Goal: Information Seeking & Learning: Compare options

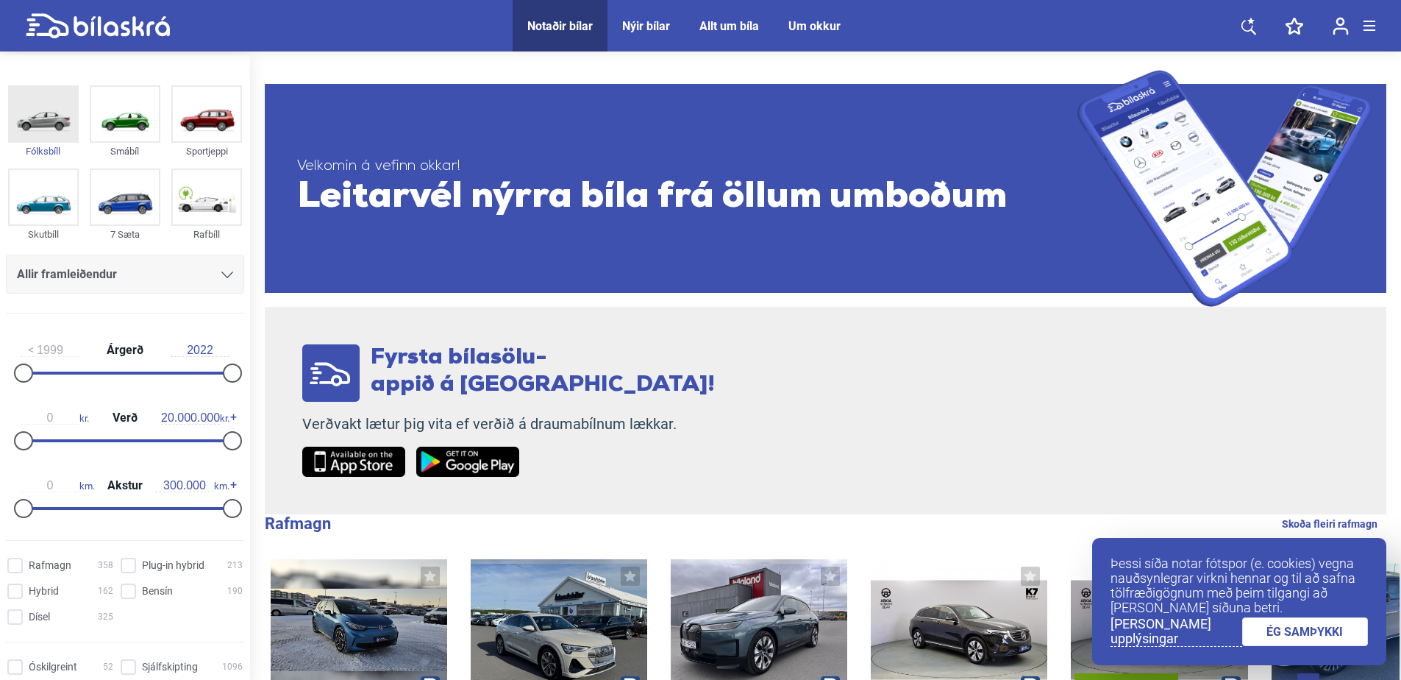
click at [48, 127] on img at bounding box center [44, 114] width 68 height 54
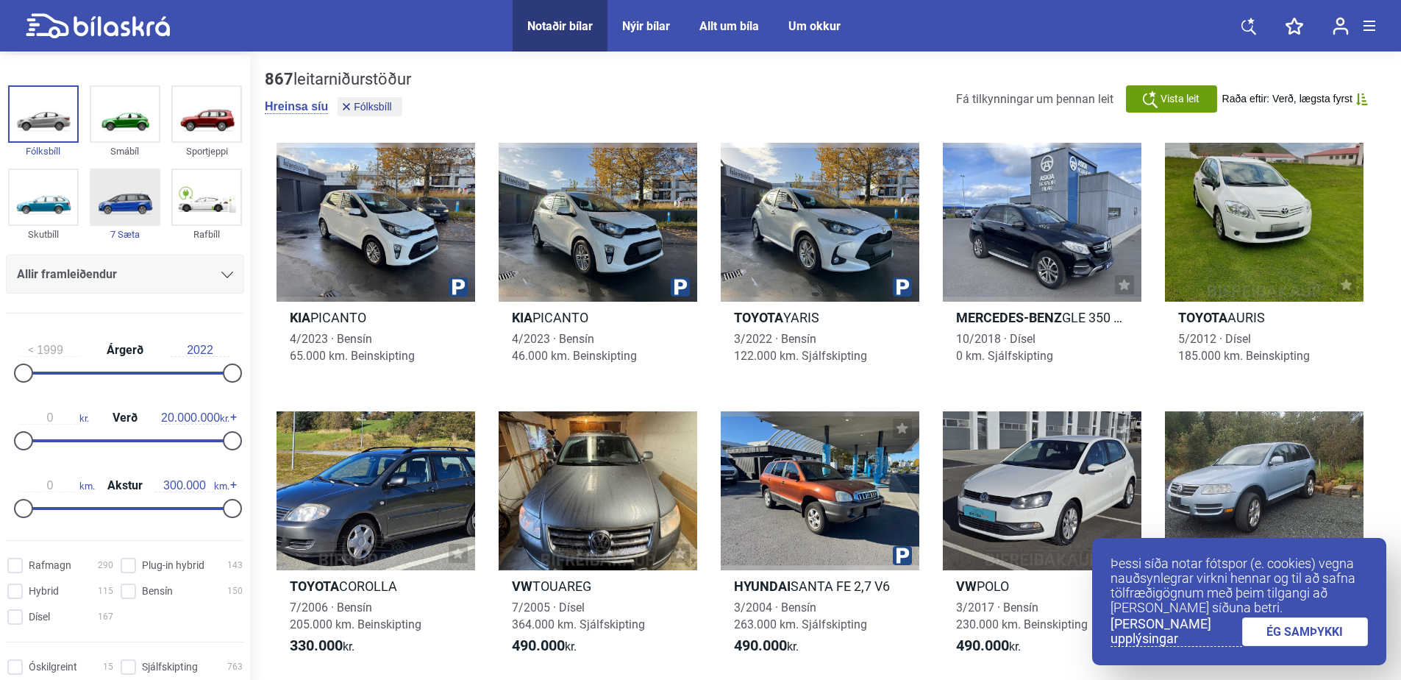
scroll to position [74, 0]
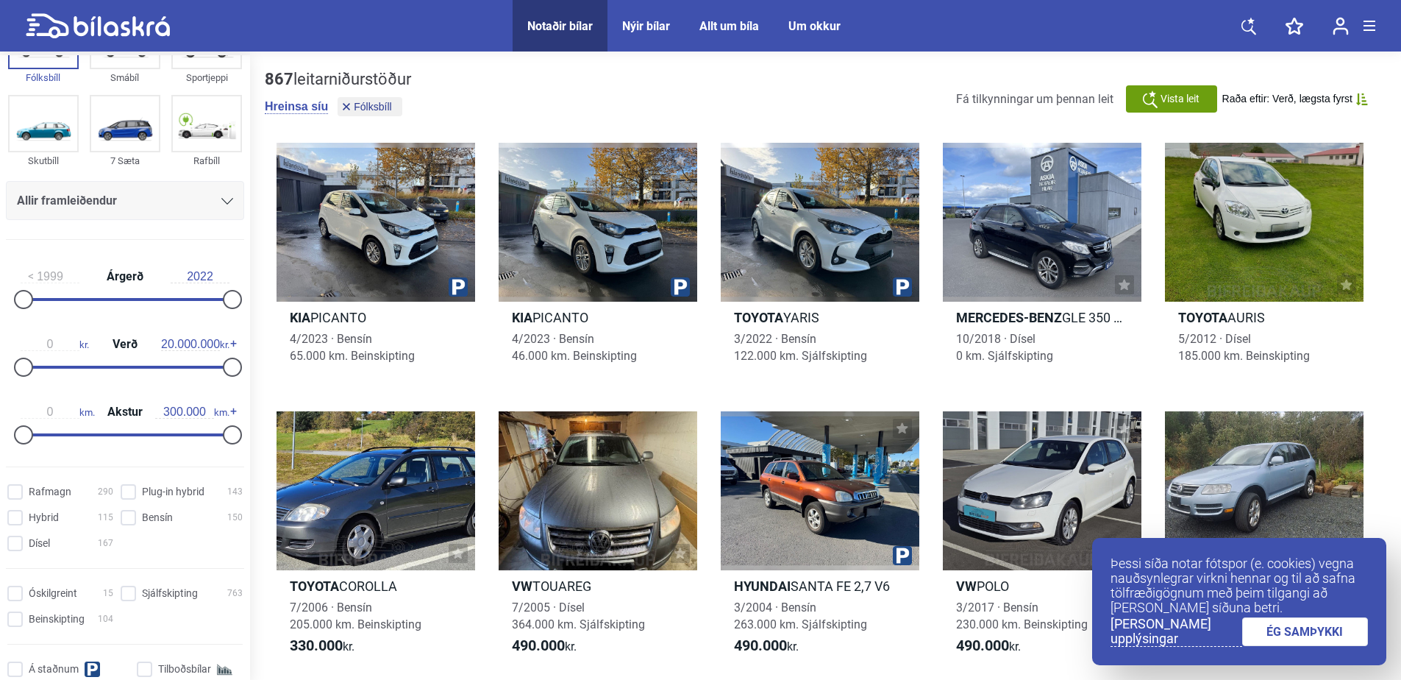
click at [178, 212] on div "Allir framleiðendur" at bounding box center [125, 200] width 238 height 39
click at [217, 207] on div "Allir framleiðendur" at bounding box center [125, 201] width 216 height 21
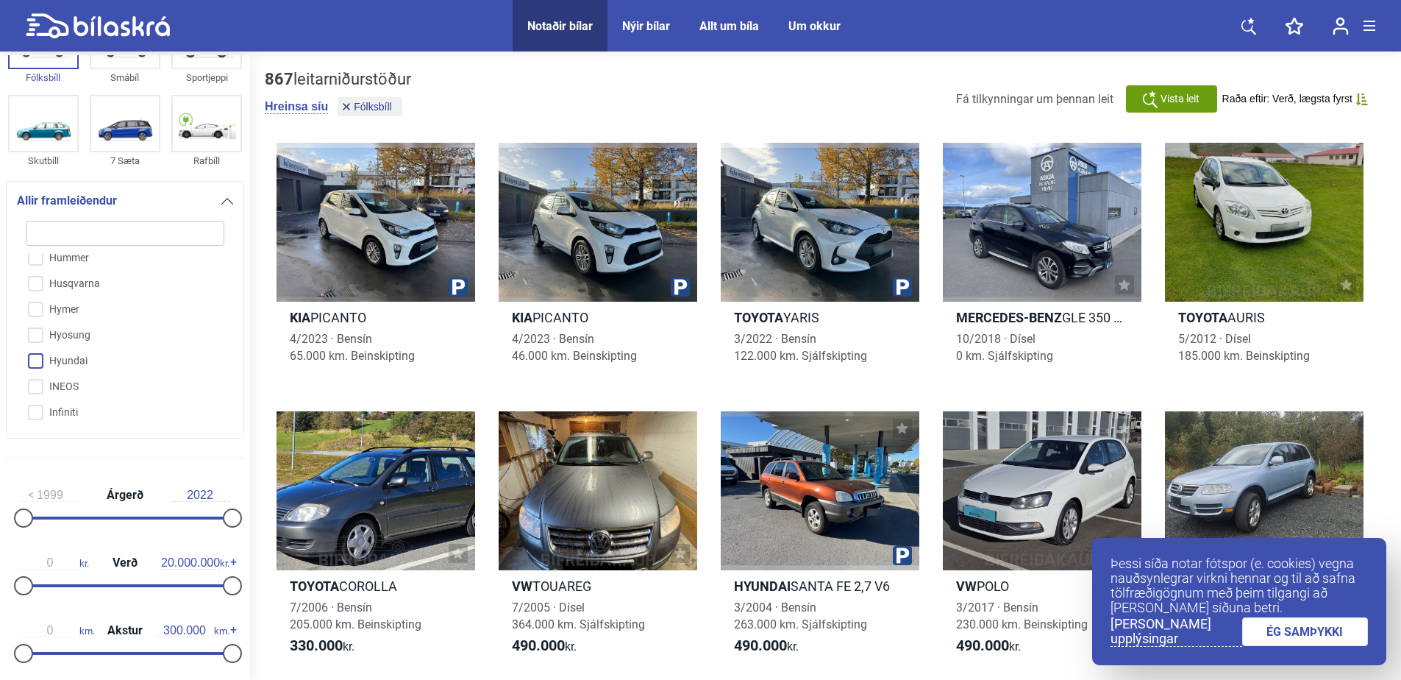
scroll to position [1296, 0]
click at [34, 330] on input "Hyundai" at bounding box center [115, 336] width 200 height 26
checkbox input "true"
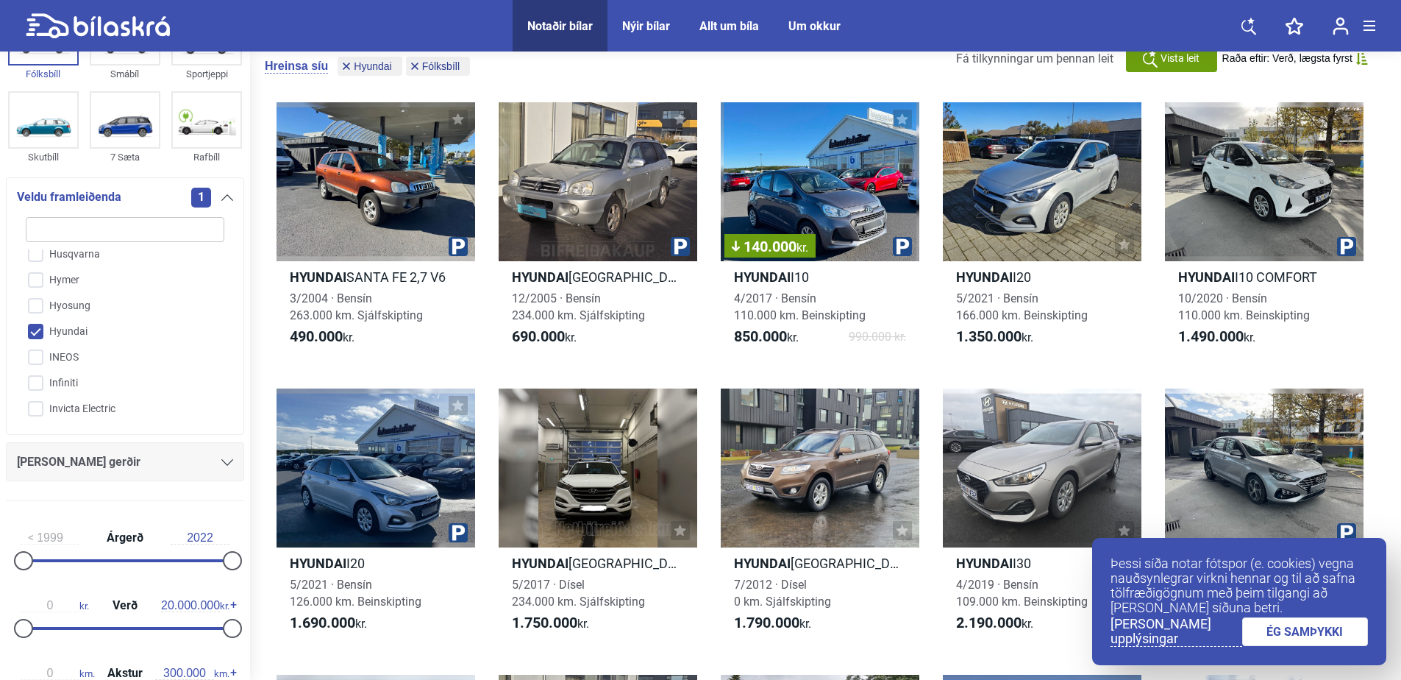
scroll to position [74, 0]
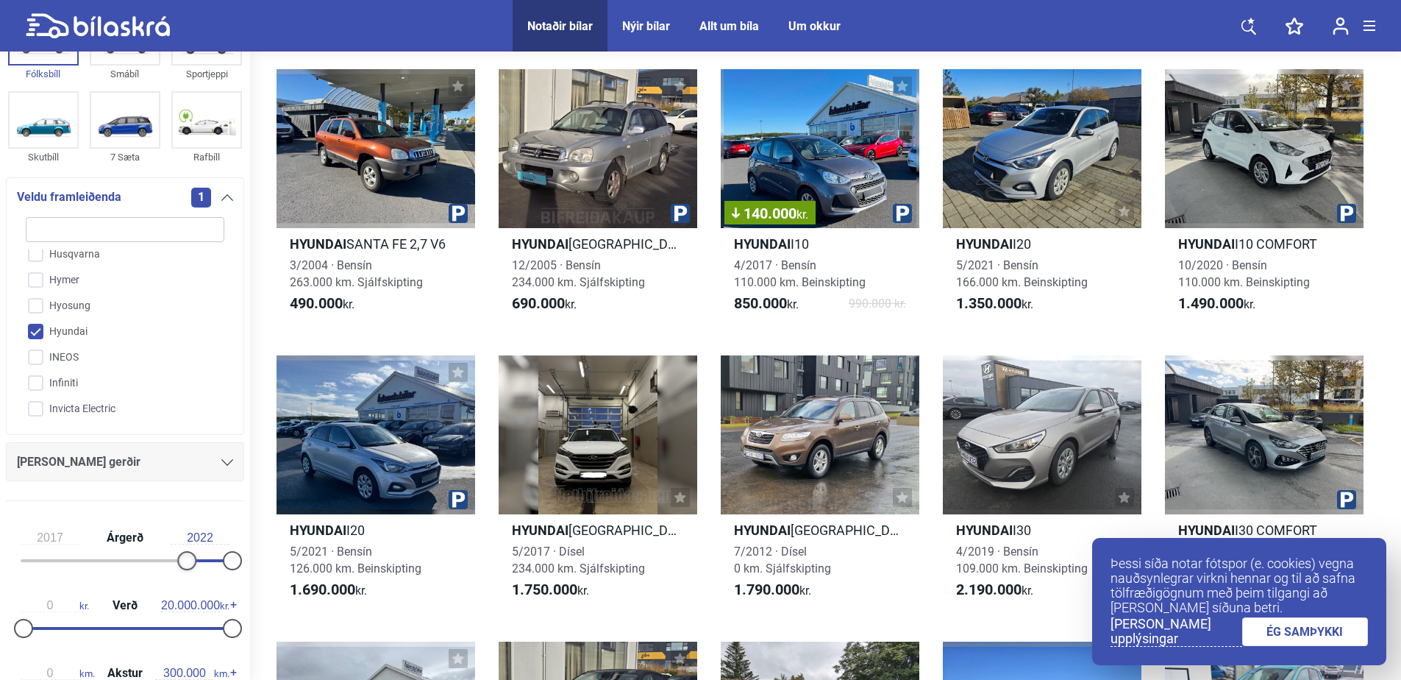
type input "2018"
drag, startPoint x: 27, startPoint y: 567, endPoint x: 196, endPoint y: 564, distance: 169.2
click at [196, 564] on div at bounding box center [196, 560] width 19 height 19
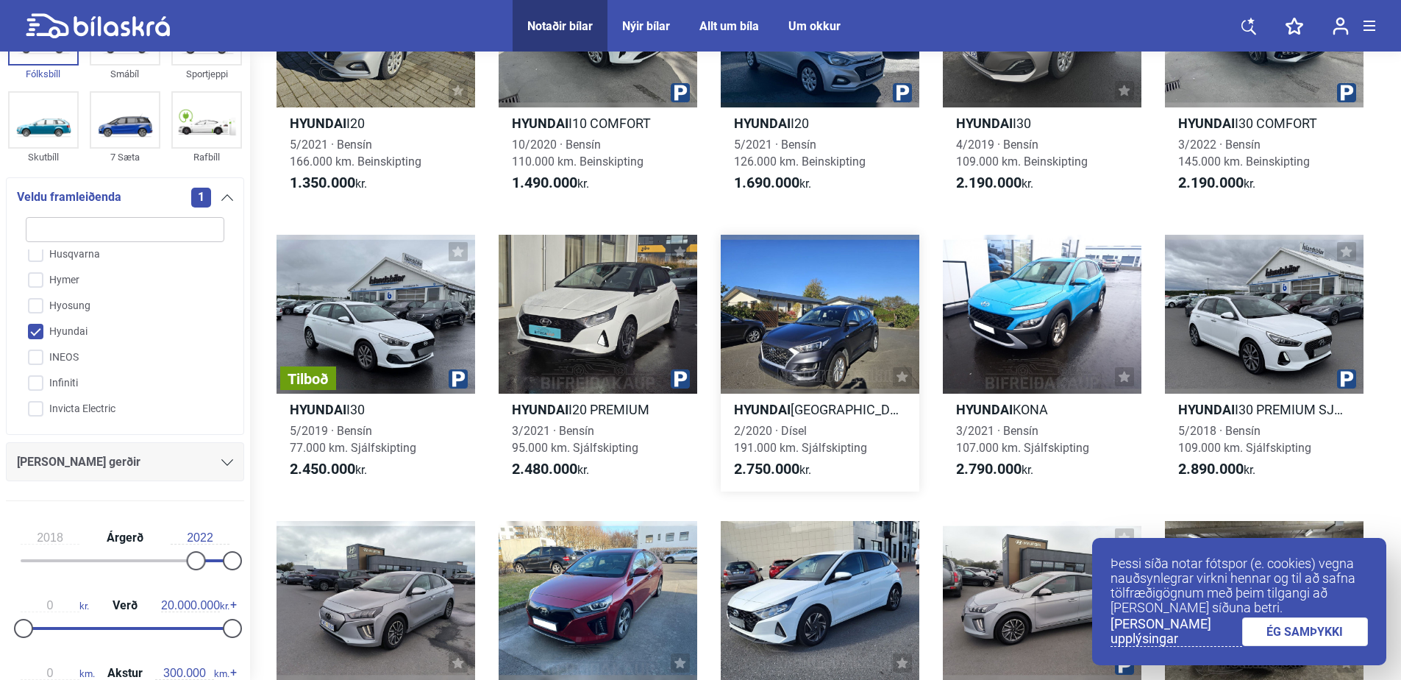
scroll to position [221, 0]
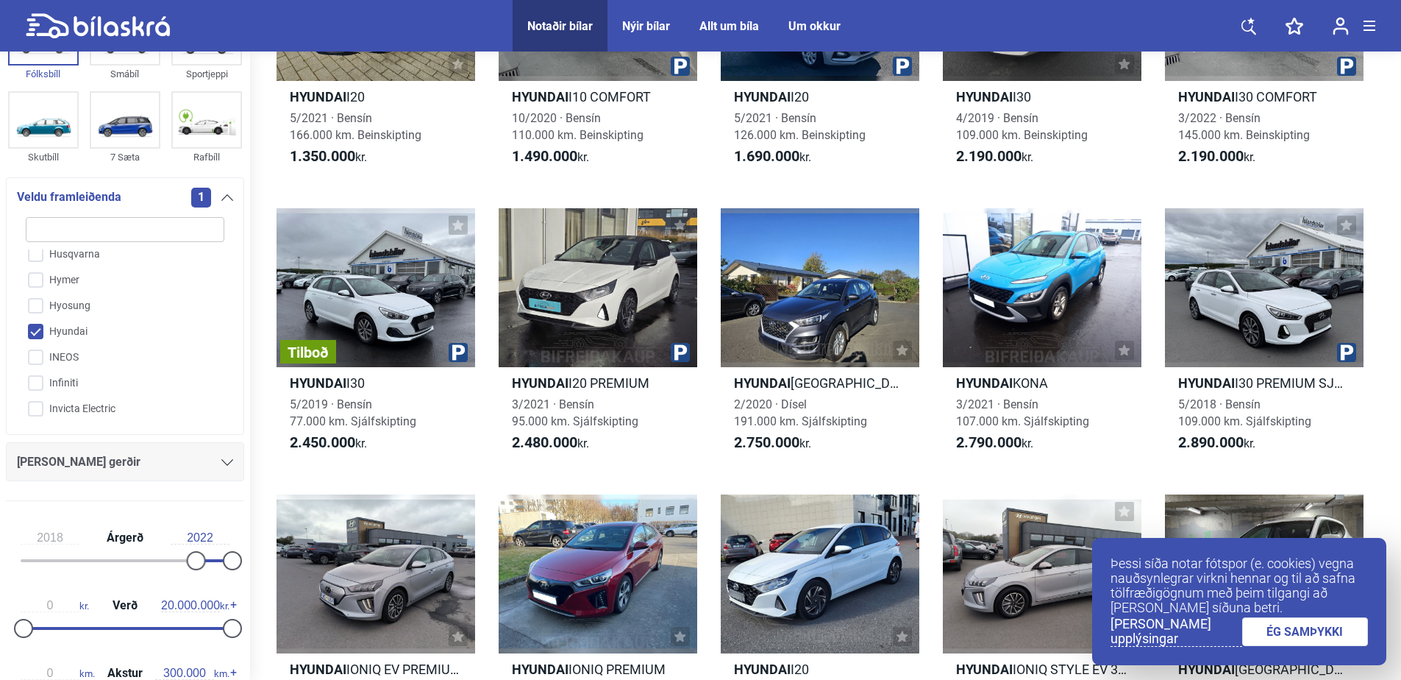
click at [1302, 640] on link "ÉG SAMÞYKKI" at bounding box center [1306, 631] width 127 height 29
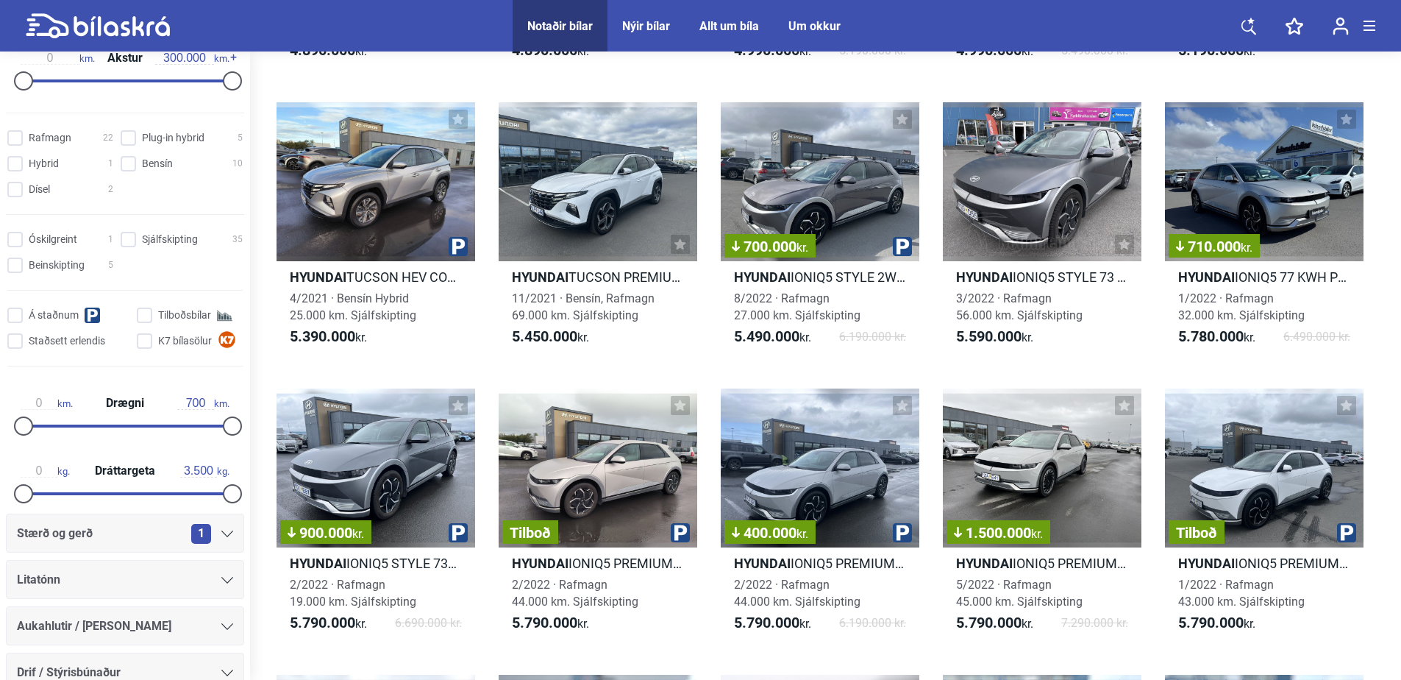
scroll to position [662, 0]
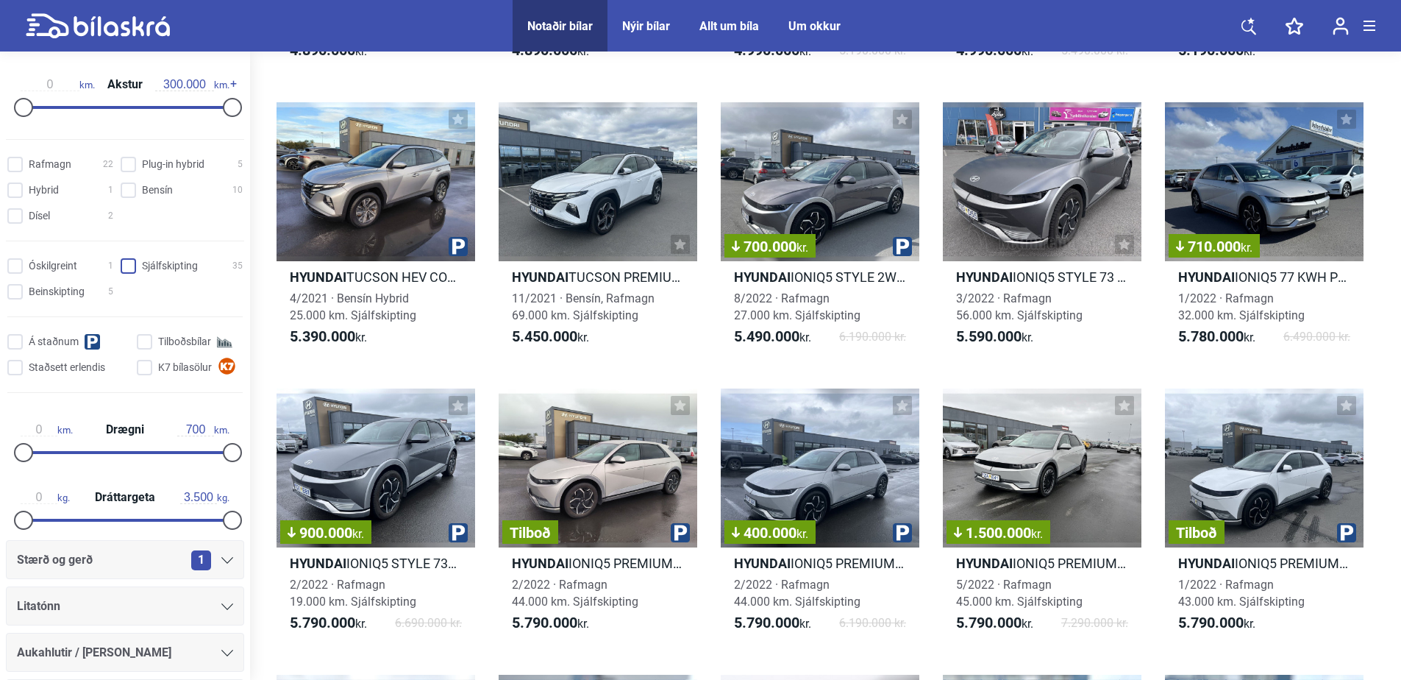
drag, startPoint x: 126, startPoint y: 262, endPoint x: 138, endPoint y: 265, distance: 12.8
click at [127, 262] on input "Sjálfskipting 35" at bounding box center [184, 266] width 122 height 15
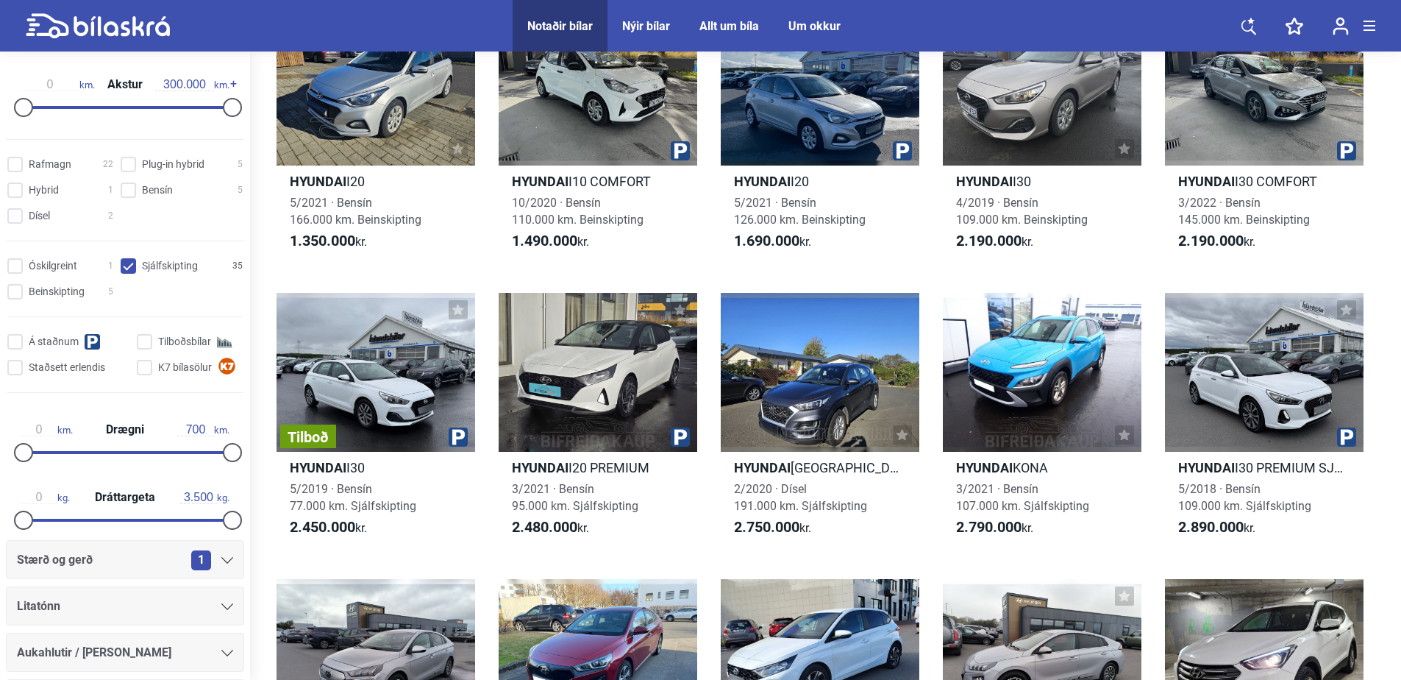
scroll to position [294, 0]
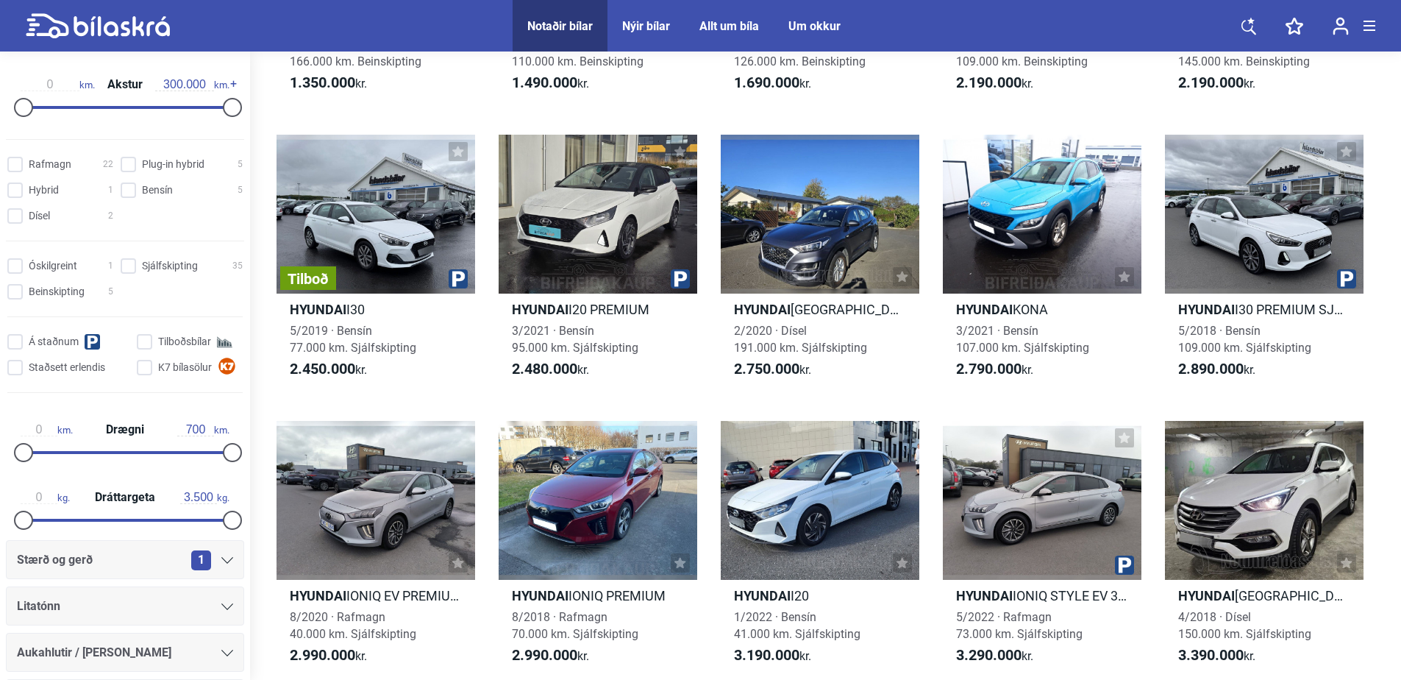
checkbox input "false"
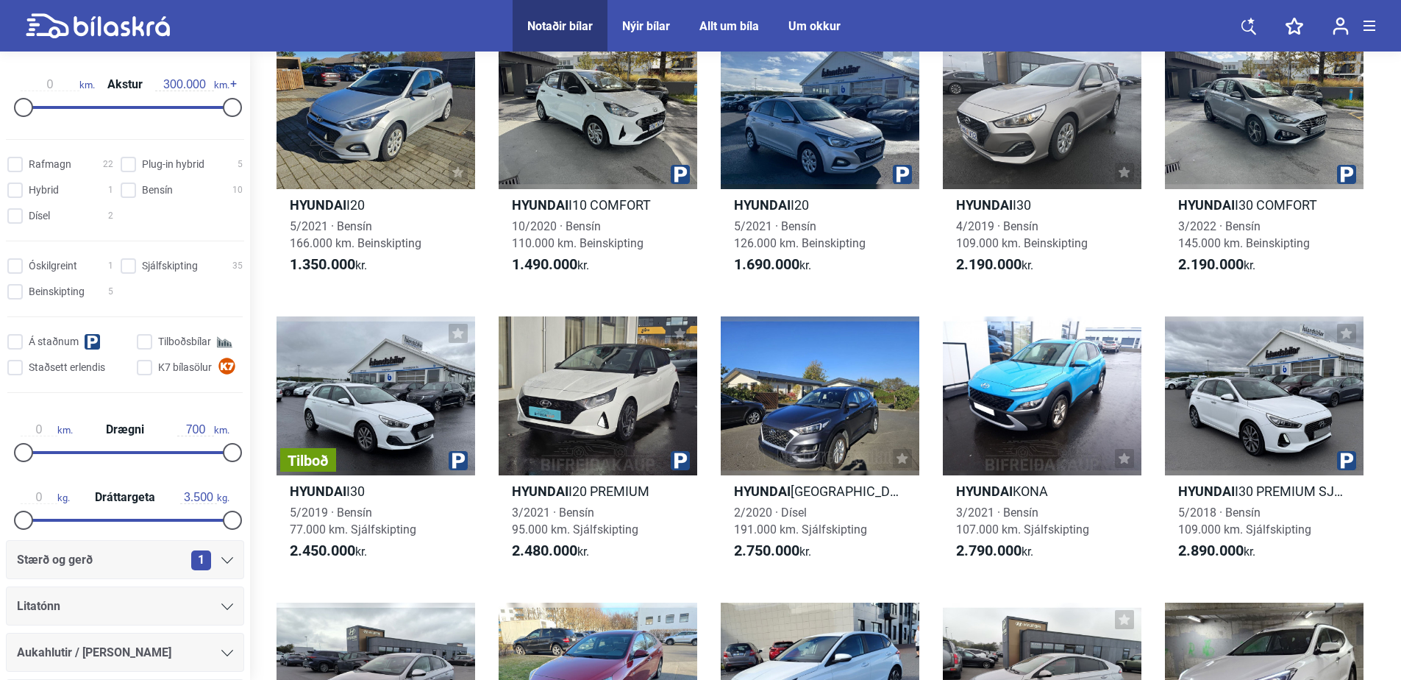
scroll to position [74, 0]
